Goal: Check status

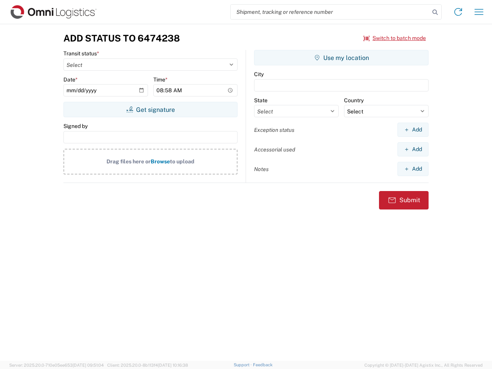
click at [330, 12] on input "search" at bounding box center [330, 12] width 199 height 15
click at [435, 12] on icon at bounding box center [435, 12] width 11 height 11
click at [458, 12] on icon at bounding box center [458, 12] width 12 height 12
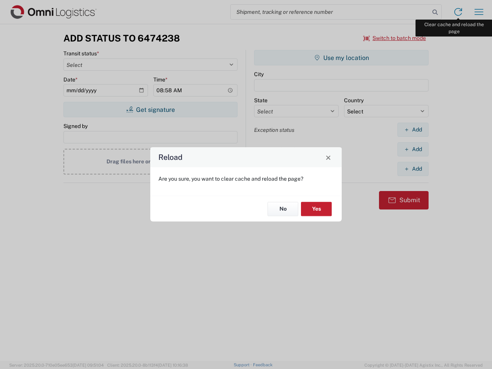
click at [479, 12] on div "Reload Are you sure, you want to clear cache and reload the page? No Yes" at bounding box center [246, 184] width 492 height 369
click at [395, 38] on div "Reload Are you sure, you want to clear cache and reload the page? No Yes" at bounding box center [246, 184] width 492 height 369
click at [150, 110] on div "Reload Are you sure, you want to clear cache and reload the page? No Yes" at bounding box center [246, 184] width 492 height 369
click at [341, 58] on div "Reload Are you sure, you want to clear cache and reload the page? No Yes" at bounding box center [246, 184] width 492 height 369
click at [413, 130] on div "Reload Are you sure, you want to clear cache and reload the page? No Yes" at bounding box center [246, 184] width 492 height 369
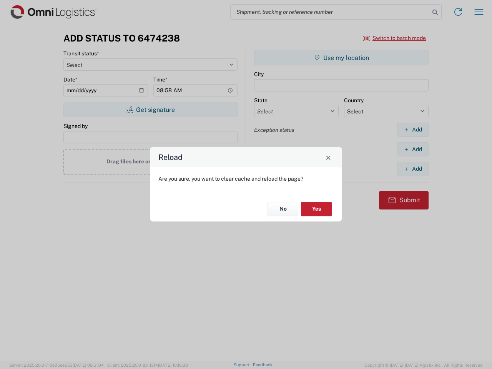
click at [413, 149] on div "Reload Are you sure, you want to clear cache and reload the page? No Yes" at bounding box center [246, 184] width 492 height 369
click at [413, 169] on div "Reload Are you sure, you want to clear cache and reload the page? No Yes" at bounding box center [246, 184] width 492 height 369
